Goal: Information Seeking & Learning: Check status

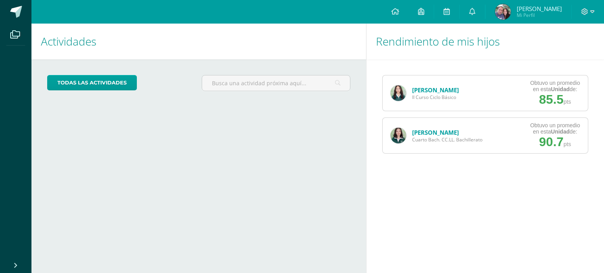
click at [440, 132] on link "[PERSON_NAME]" at bounding box center [435, 132] width 47 height 8
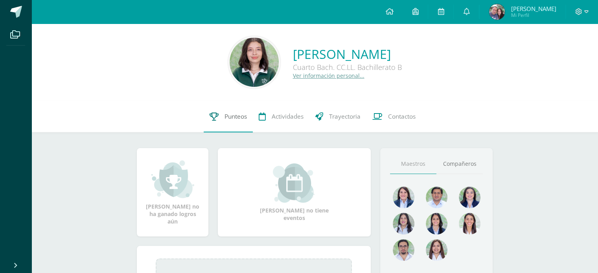
click at [233, 118] on span "Punteos" at bounding box center [235, 116] width 22 height 8
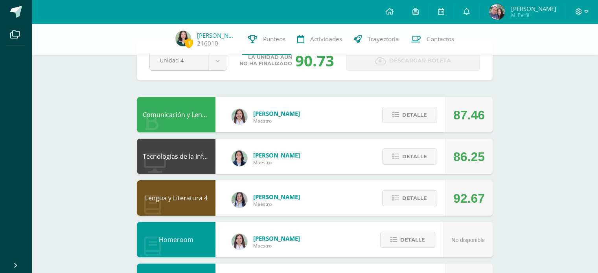
scroll to position [29, 0]
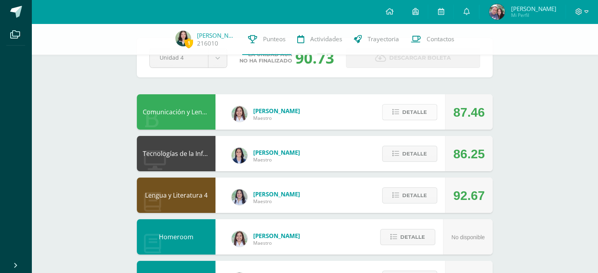
click at [423, 110] on span "Detalle" at bounding box center [414, 112] width 25 height 15
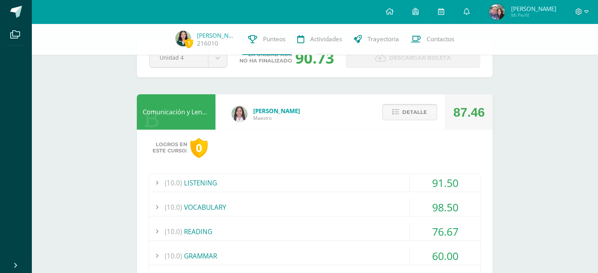
click at [423, 110] on button "Detalle" at bounding box center [409, 112] width 55 height 16
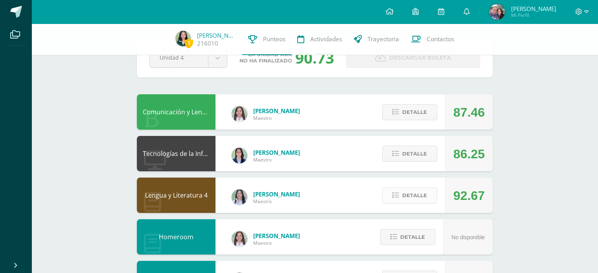
click at [413, 192] on span "Detalle" at bounding box center [414, 195] width 25 height 15
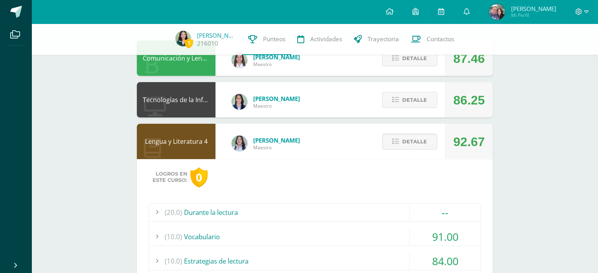
scroll to position [83, 0]
click at [411, 147] on span "Detalle" at bounding box center [414, 142] width 25 height 15
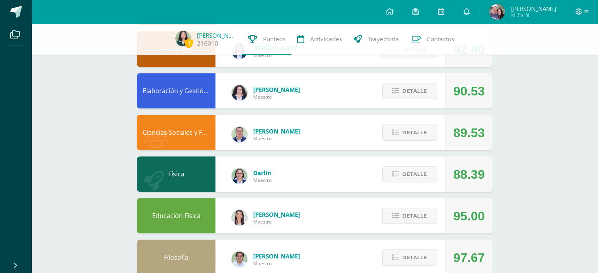
scroll to position [360, 0]
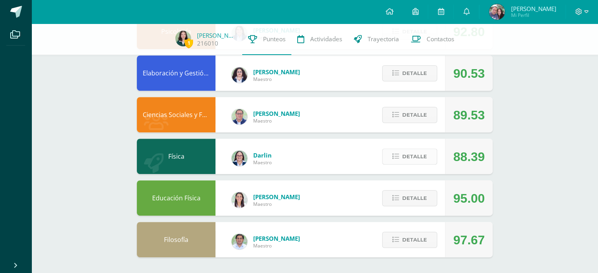
click at [425, 158] on span "Detalle" at bounding box center [414, 156] width 25 height 15
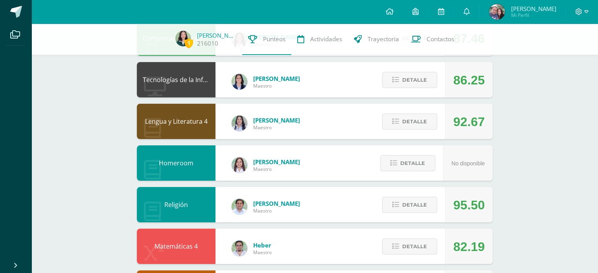
scroll to position [0, 0]
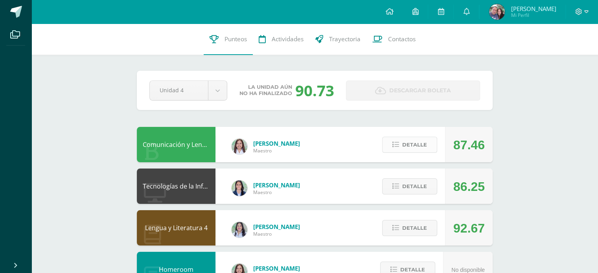
click at [432, 147] on button "Detalle" at bounding box center [409, 145] width 55 height 16
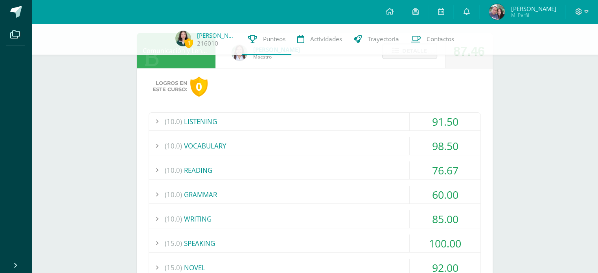
scroll to position [94, 0]
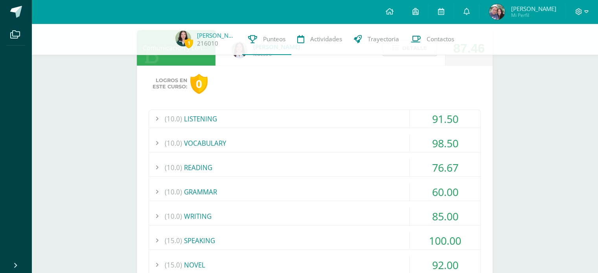
click at [374, 240] on div "(15.0) SPEAKING" at bounding box center [314, 241] width 331 height 18
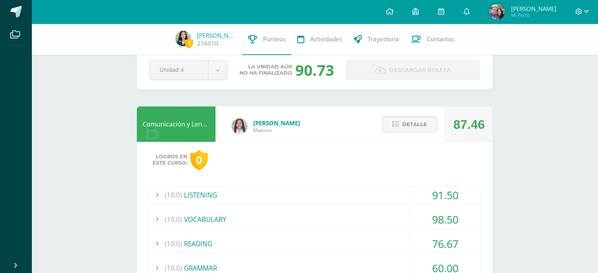
scroll to position [17, 0]
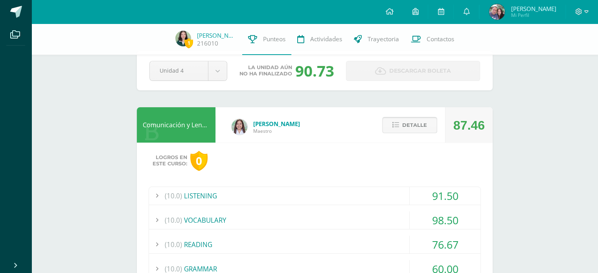
click at [399, 122] on button "Detalle" at bounding box center [409, 125] width 55 height 16
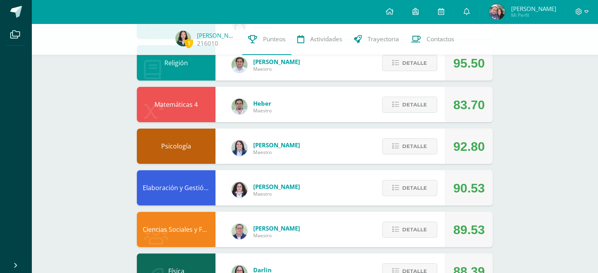
scroll to position [244, 0]
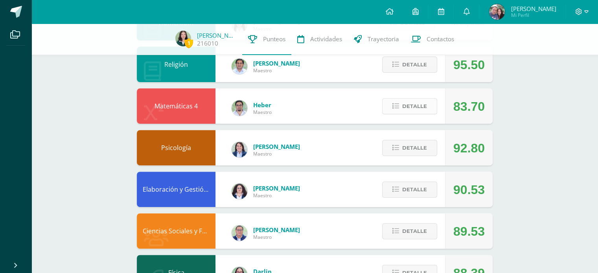
click at [402, 105] on button "Detalle" at bounding box center [409, 106] width 55 height 16
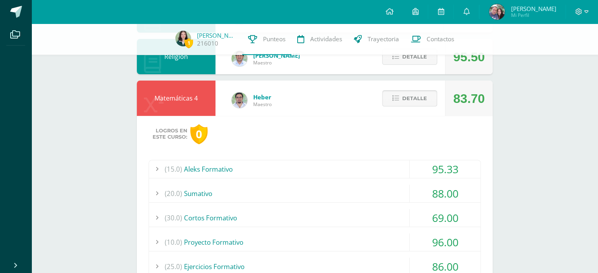
scroll to position [254, 0]
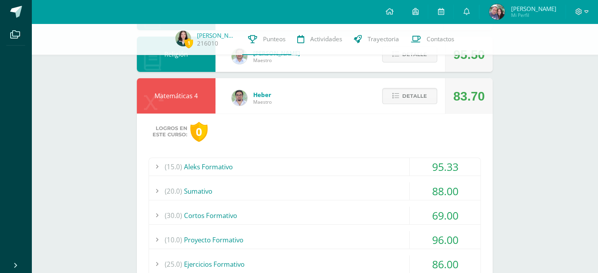
click at [381, 191] on div "(20.0) Sumativo" at bounding box center [314, 191] width 331 height 18
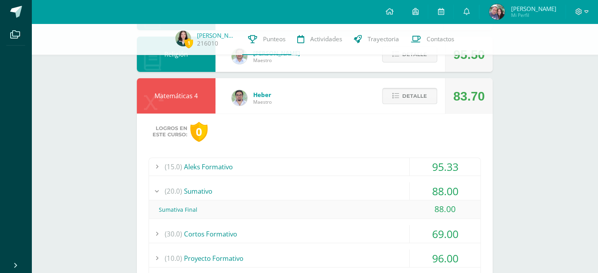
click at [396, 95] on icon at bounding box center [395, 96] width 7 height 7
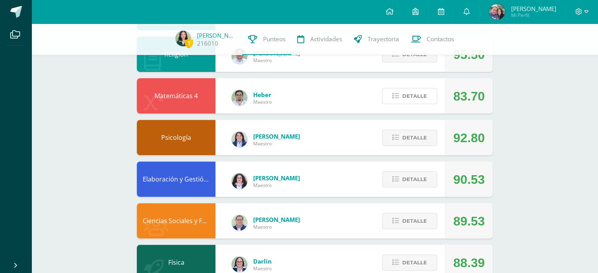
scroll to position [0, 0]
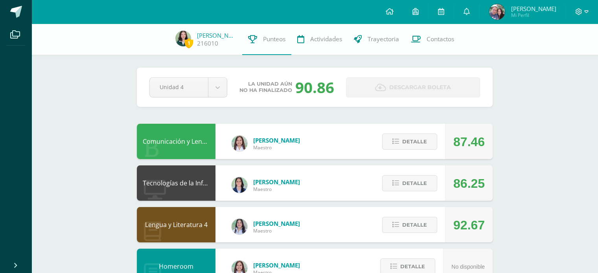
click at [404, 185] on span "Detalle" at bounding box center [414, 183] width 25 height 15
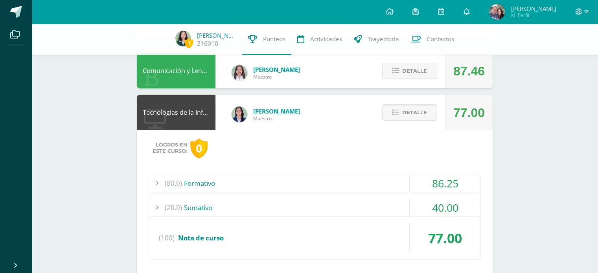
scroll to position [80, 0]
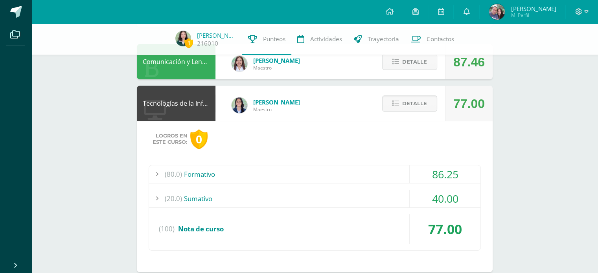
click at [379, 190] on div "(20.0) Sumativo" at bounding box center [314, 199] width 331 height 18
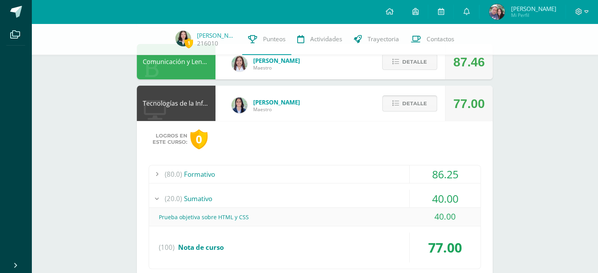
click at [401, 105] on button "Detalle" at bounding box center [409, 103] width 55 height 16
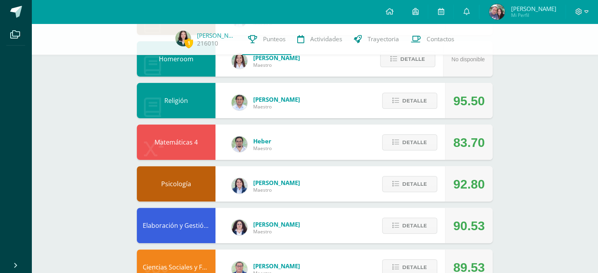
scroll to position [232, 0]
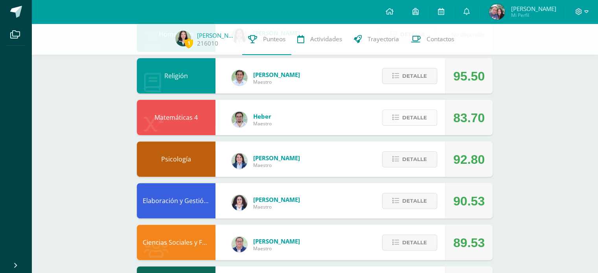
click at [393, 115] on icon at bounding box center [395, 117] width 7 height 7
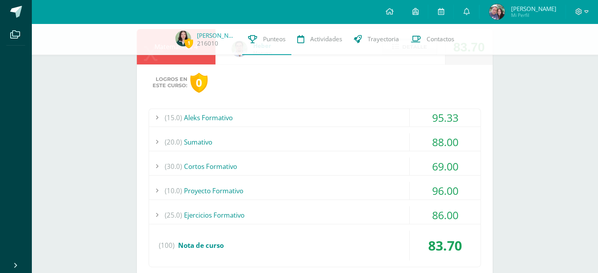
scroll to position [328, 0]
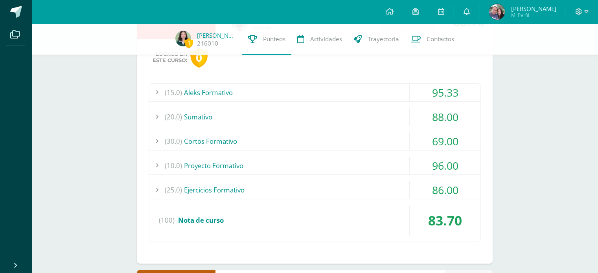
click at [370, 138] on div "(30.0) Cortos Formativo" at bounding box center [314, 141] width 331 height 18
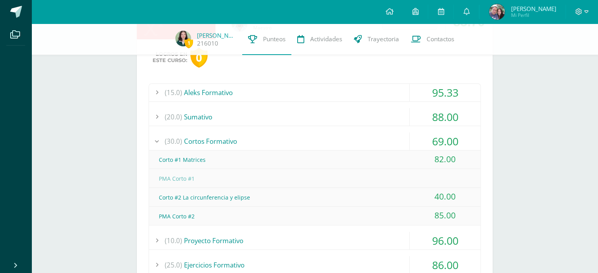
click at [370, 138] on div "(30.0) Cortos Formativo" at bounding box center [314, 141] width 331 height 18
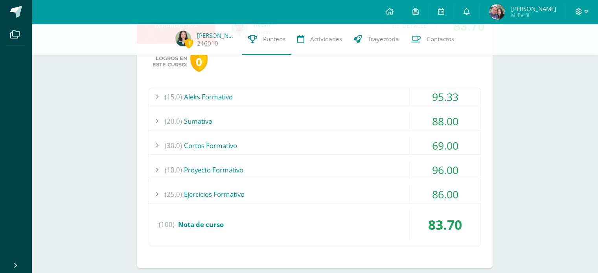
scroll to position [323, 0]
click at [374, 92] on div "(15.0) Aleks Formativo" at bounding box center [314, 97] width 331 height 18
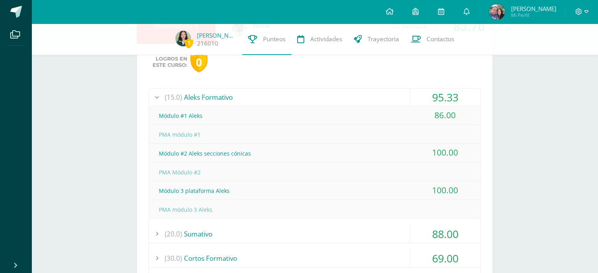
click at [377, 95] on div "(15.0) Aleks Formativo" at bounding box center [314, 97] width 331 height 18
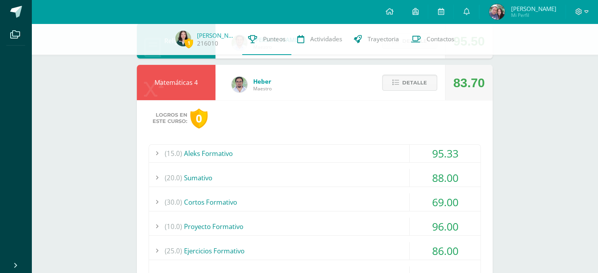
scroll to position [263, 0]
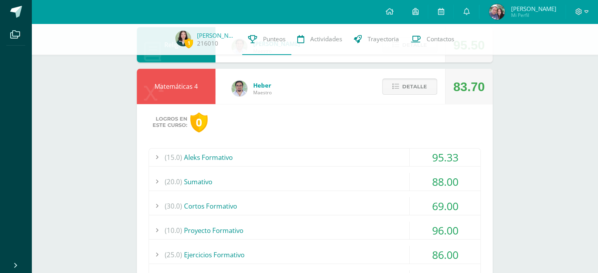
click at [394, 92] on button "Detalle" at bounding box center [409, 87] width 55 height 16
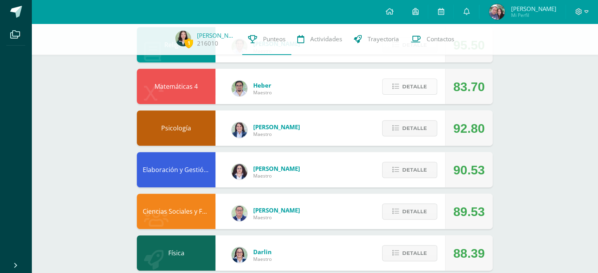
click at [392, 92] on button "Detalle" at bounding box center [409, 87] width 55 height 16
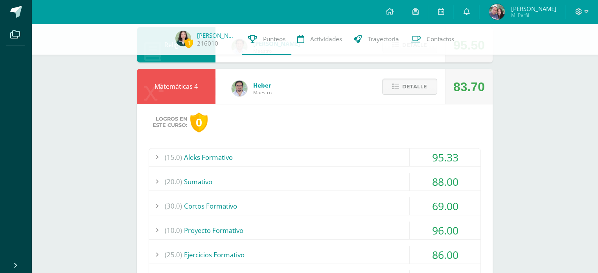
click at [363, 160] on div "(15.0) Aleks Formativo" at bounding box center [314, 158] width 331 height 18
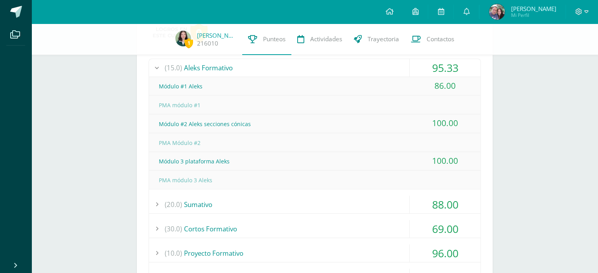
scroll to position [355, 0]
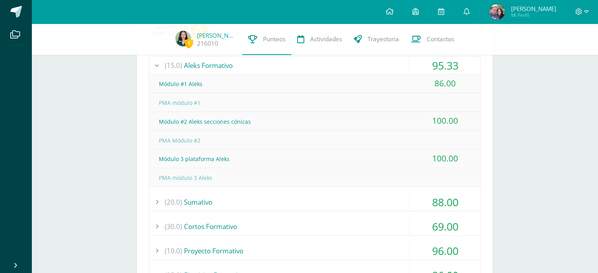
click at [294, 201] on div "(20.0) Sumativo" at bounding box center [314, 202] width 331 height 18
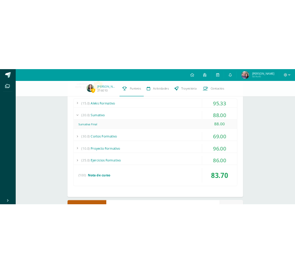
scroll to position [344, 0]
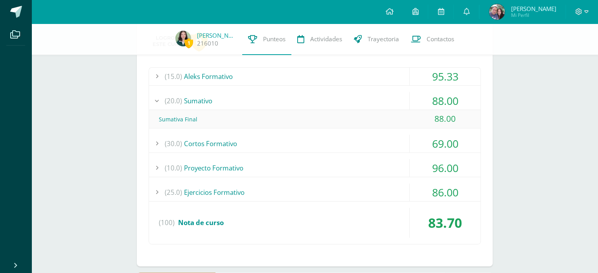
click at [317, 141] on div "(30.0) Cortos Formativo" at bounding box center [314, 144] width 331 height 18
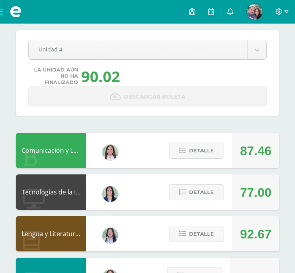
scroll to position [0, 0]
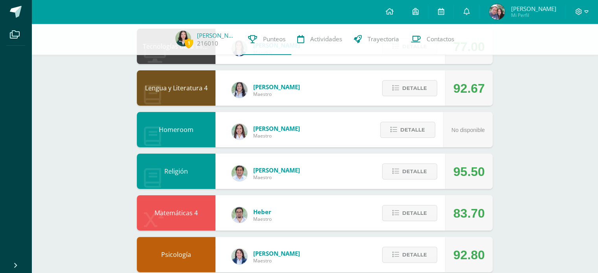
scroll to position [144, 0]
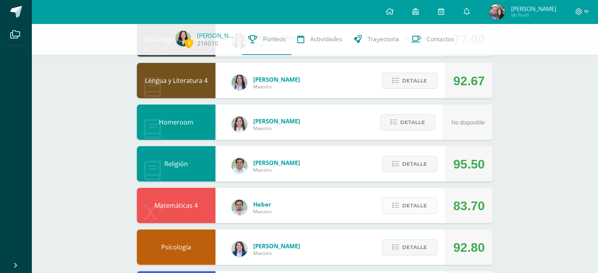
click at [295, 208] on span "Detalle" at bounding box center [414, 205] width 25 height 15
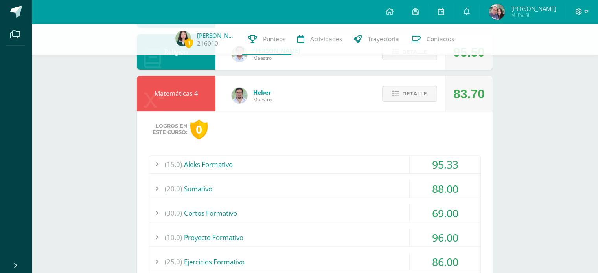
scroll to position [255, 0]
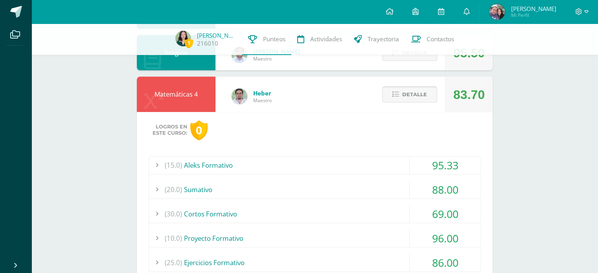
click at [295, 99] on span "Detalle" at bounding box center [414, 94] width 25 height 15
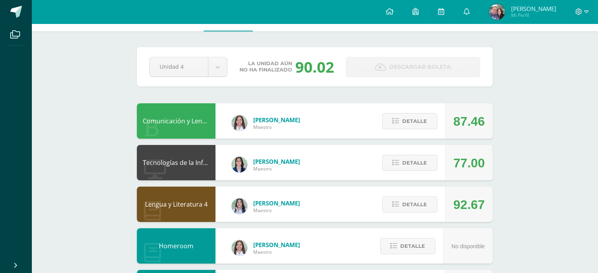
scroll to position [0, 0]
